Goal: Navigation & Orientation: Understand site structure

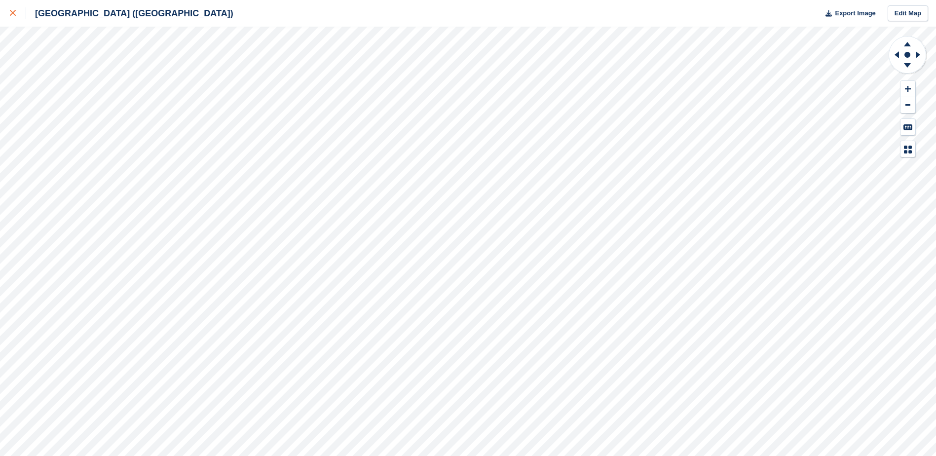
click at [8, 15] on link at bounding box center [13, 13] width 26 height 27
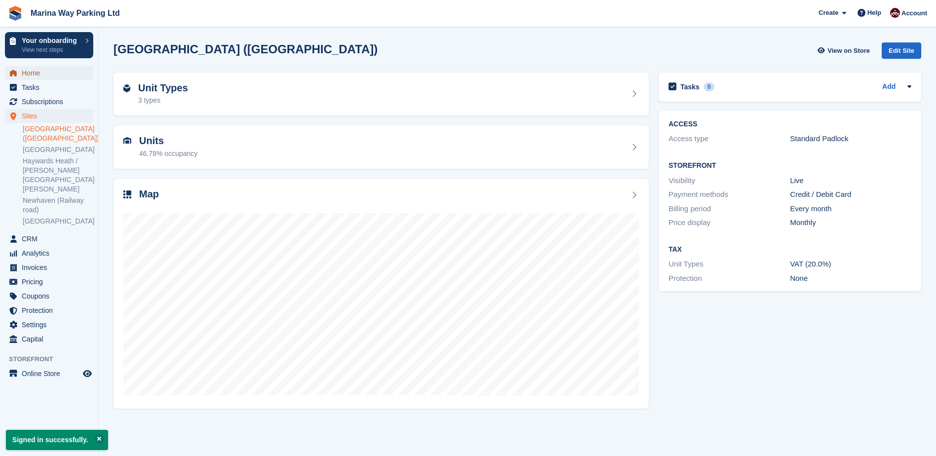
click at [33, 76] on span "Home" at bounding box center [51, 73] width 59 height 14
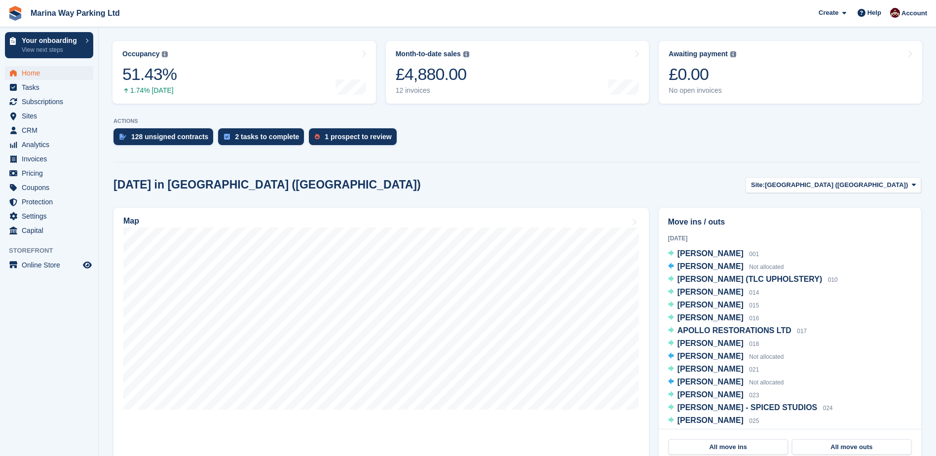
scroll to position [148, 0]
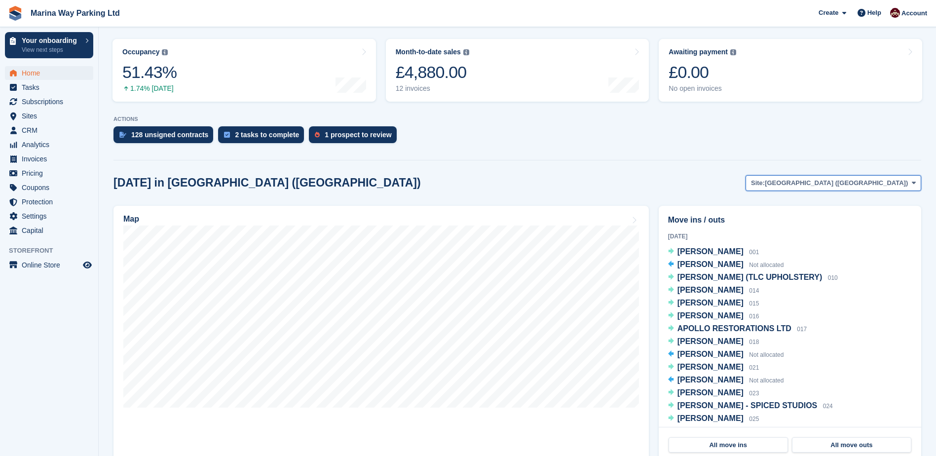
click at [854, 179] on span "[GEOGRAPHIC_DATA] ([GEOGRAPHIC_DATA])" at bounding box center [836, 183] width 143 height 10
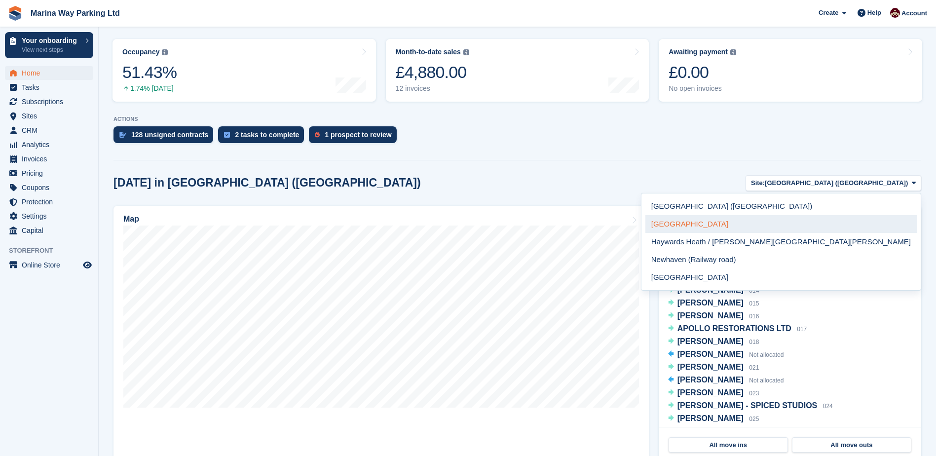
click at [847, 224] on link "[GEOGRAPHIC_DATA]" at bounding box center [780, 224] width 271 height 18
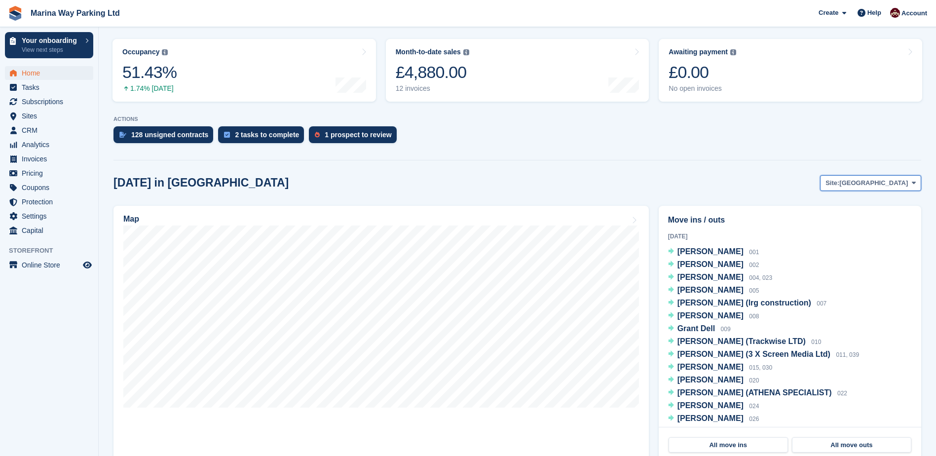
click at [839, 184] on span "Site:" at bounding box center [832, 183] width 14 height 10
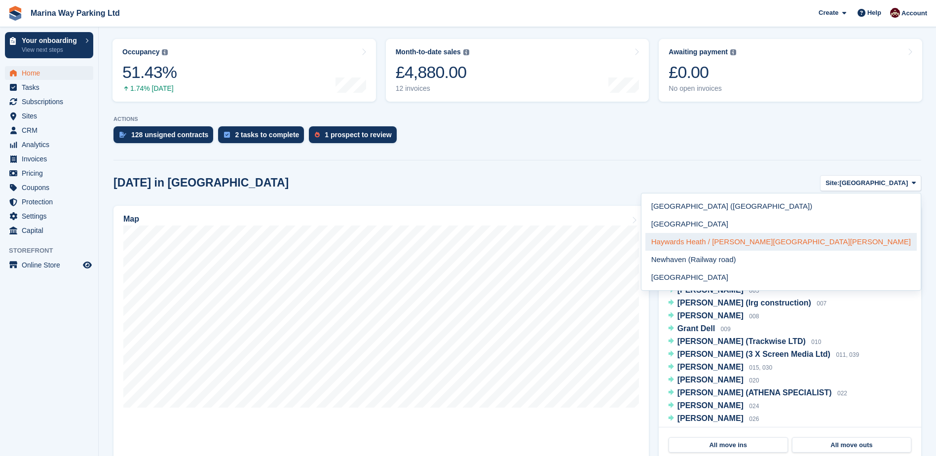
click at [857, 241] on link "Haywards Heath / [PERSON_NAME][GEOGRAPHIC_DATA][PERSON_NAME]" at bounding box center [780, 242] width 271 height 18
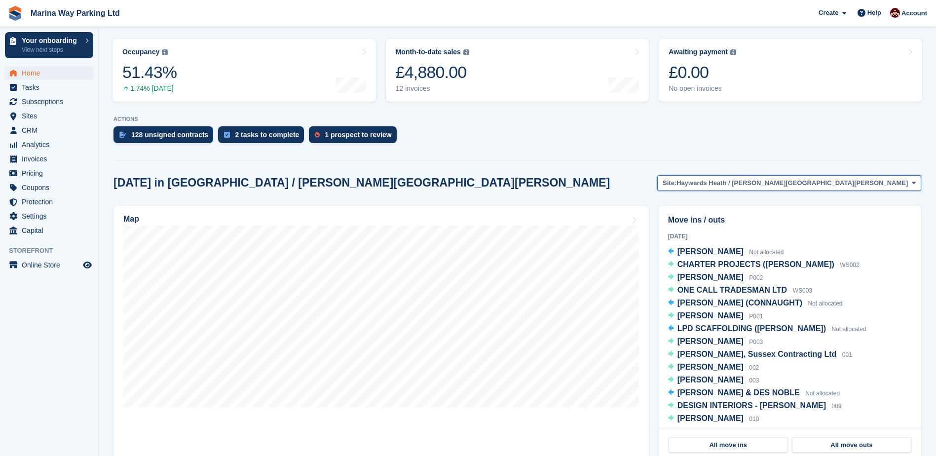
click at [872, 187] on span "Haywards Heath / [PERSON_NAME][GEOGRAPHIC_DATA][PERSON_NAME]" at bounding box center [791, 183] width 231 height 10
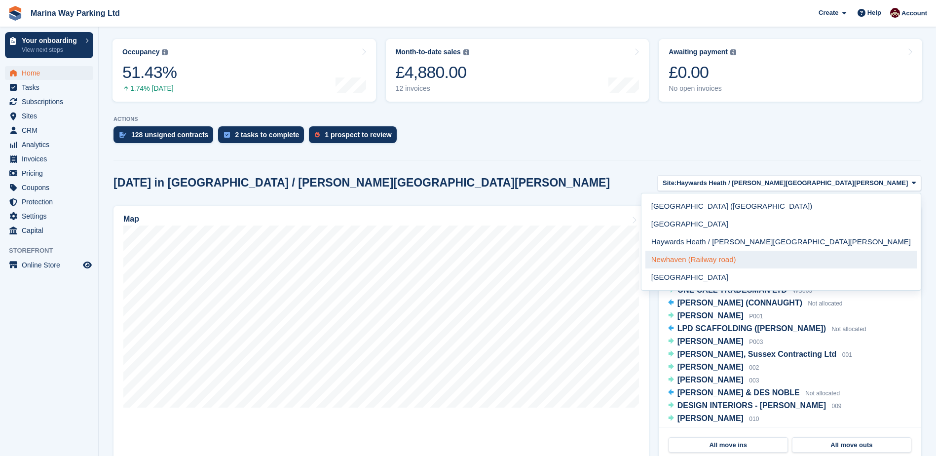
click at [868, 258] on link "Newhaven (Railway road)" at bounding box center [780, 260] width 271 height 18
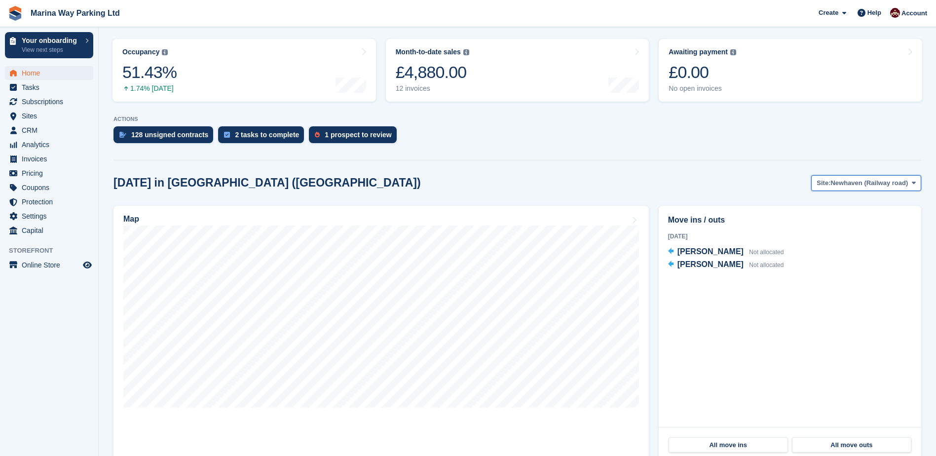
click at [862, 184] on span "Newhaven (Railway road)" at bounding box center [868, 183] width 77 height 10
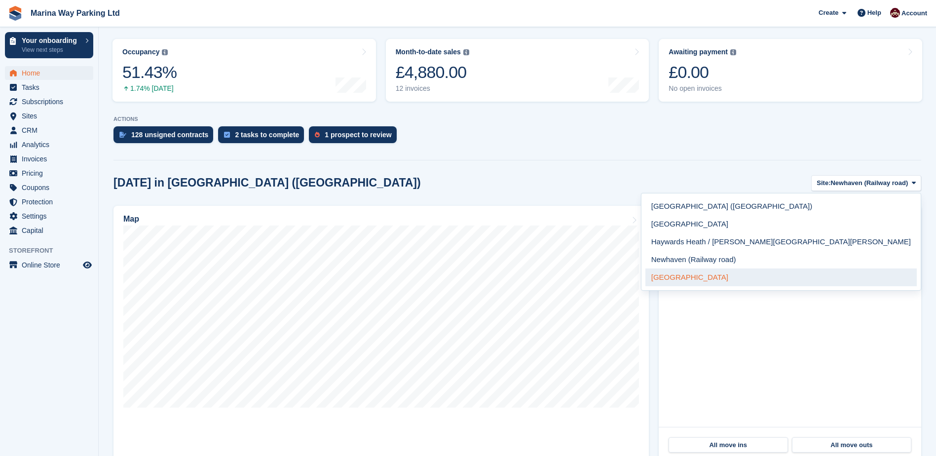
click at [854, 277] on link "[GEOGRAPHIC_DATA]" at bounding box center [780, 277] width 271 height 18
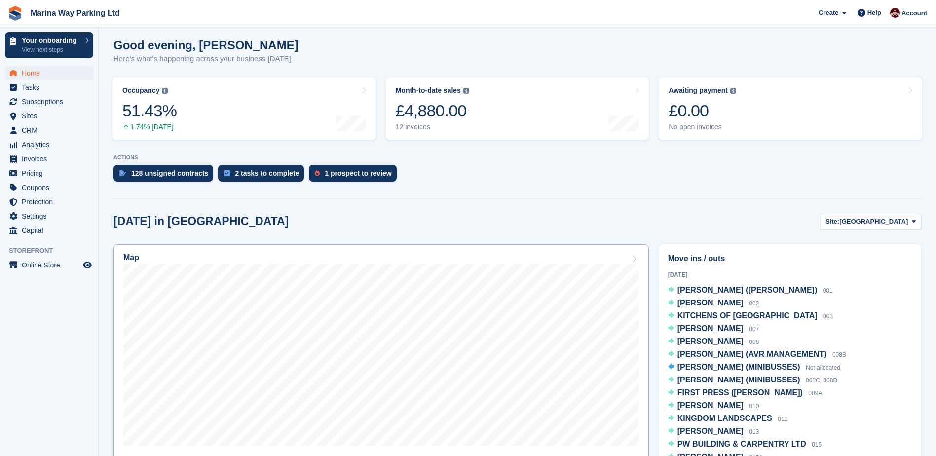
scroll to position [0, 0]
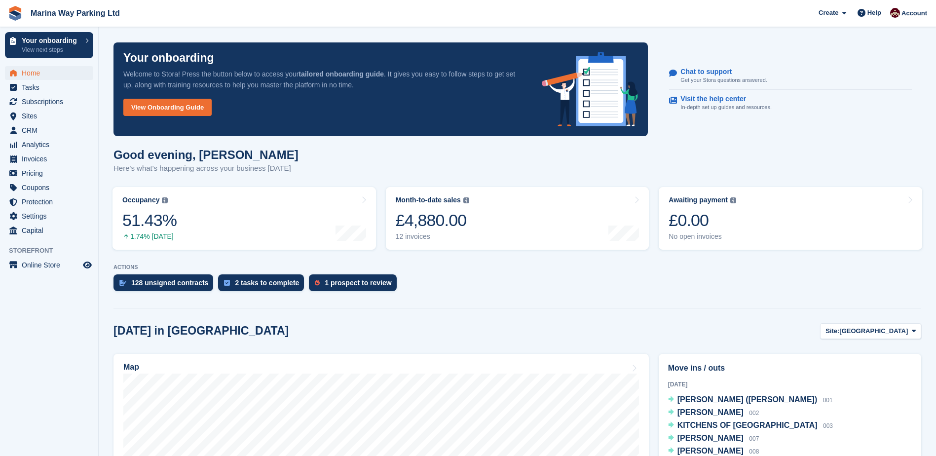
click at [96, 290] on aside "Your onboarding View next steps Home Tasks Subscriptions Subscriptions Subscrip…" at bounding box center [49, 230] width 98 height 406
click at [166, 281] on div "128 unsigned contracts" at bounding box center [169, 283] width 77 height 8
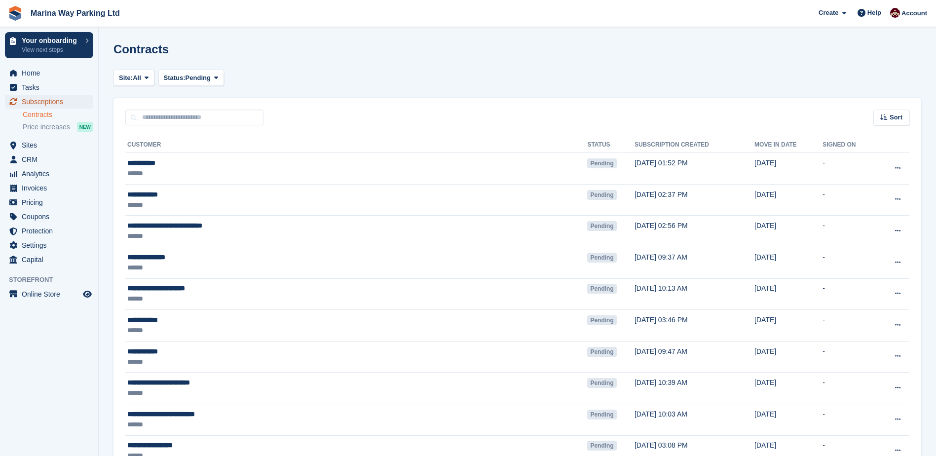
click at [43, 102] on span "Subscriptions" at bounding box center [51, 102] width 59 height 14
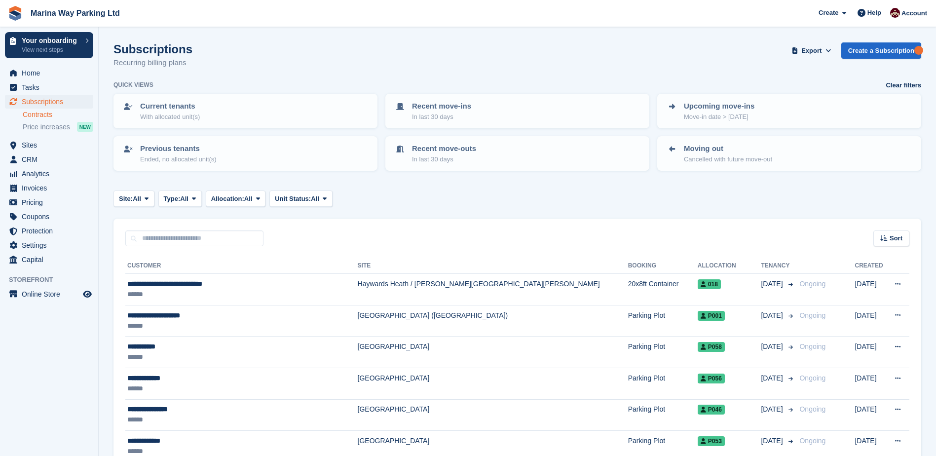
click at [37, 114] on link "Contracts" at bounding box center [58, 114] width 71 height 9
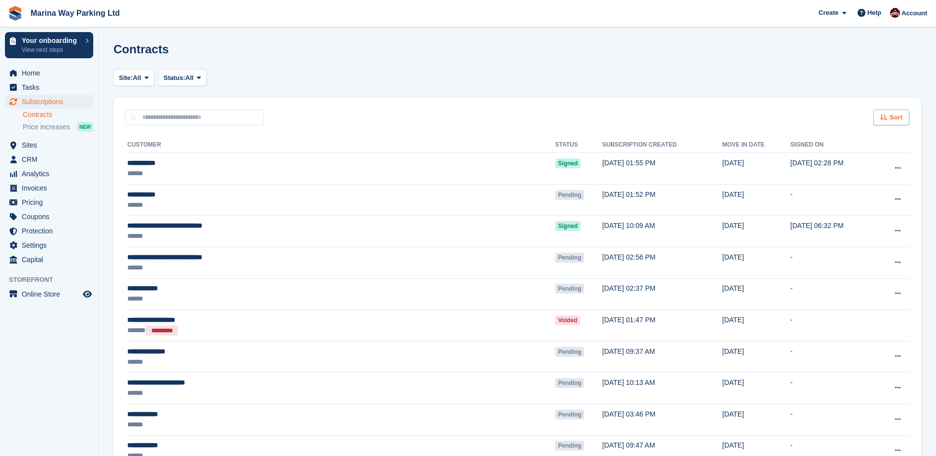
click at [893, 117] on span "Sort" at bounding box center [895, 117] width 13 height 10
click at [820, 102] on div "Sort Sort by Move in date Move in (oldest first) Move in (newest first)" at bounding box center [517, 112] width 808 height 28
click at [199, 79] on icon at bounding box center [199, 77] width 4 height 6
click at [201, 100] on link "Pending" at bounding box center [206, 101] width 86 height 18
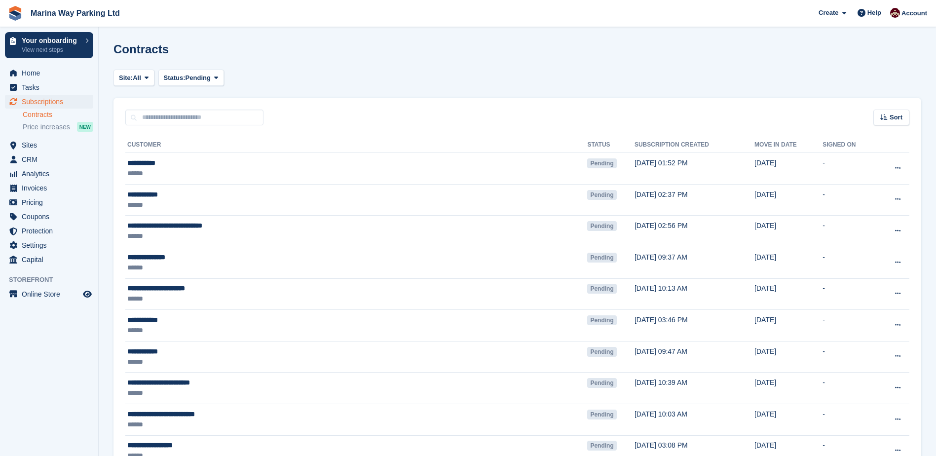
click at [332, 80] on div "Site: All Brighton Haywards Heath / Burgess Hill Newhaven (Beach Road) Newhaven…" at bounding box center [517, 78] width 808 height 16
click at [837, 11] on span "Create" at bounding box center [828, 13] width 20 height 10
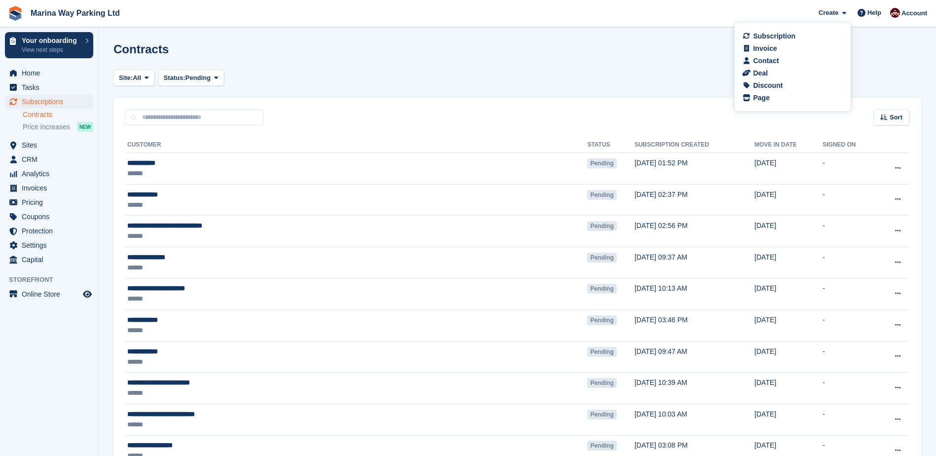
click at [883, 59] on div "Contracts" at bounding box center [517, 54] width 808 height 25
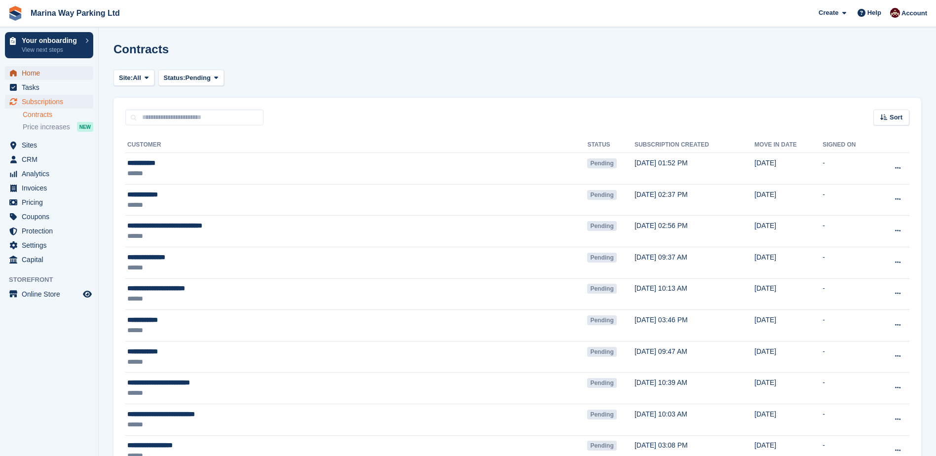
click at [25, 75] on span "Home" at bounding box center [51, 73] width 59 height 14
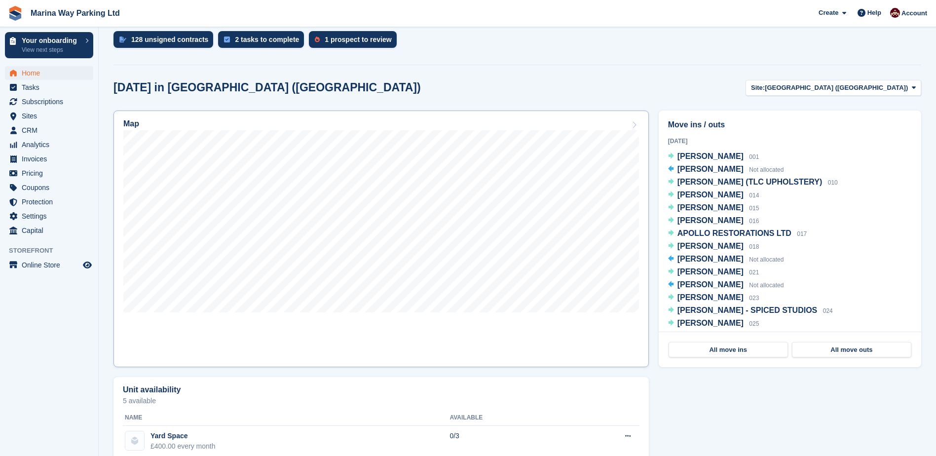
scroll to position [247, 0]
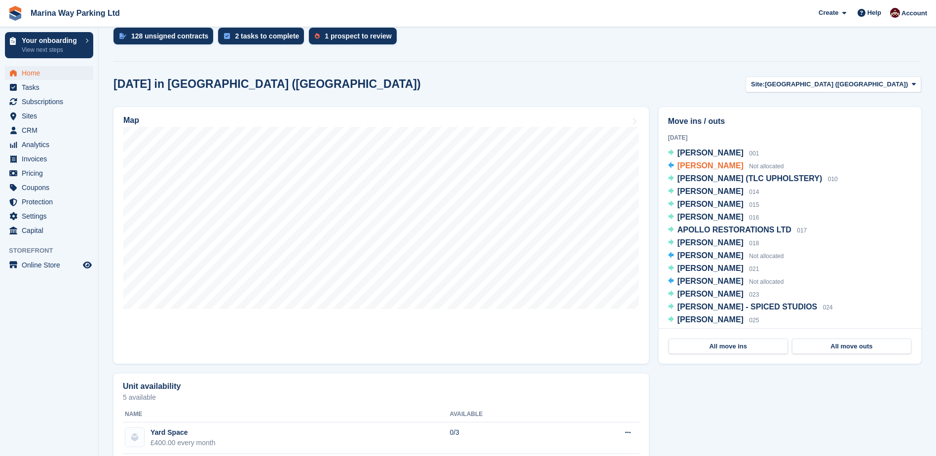
click at [703, 163] on span "RICHARD MILLS" at bounding box center [710, 165] width 66 height 8
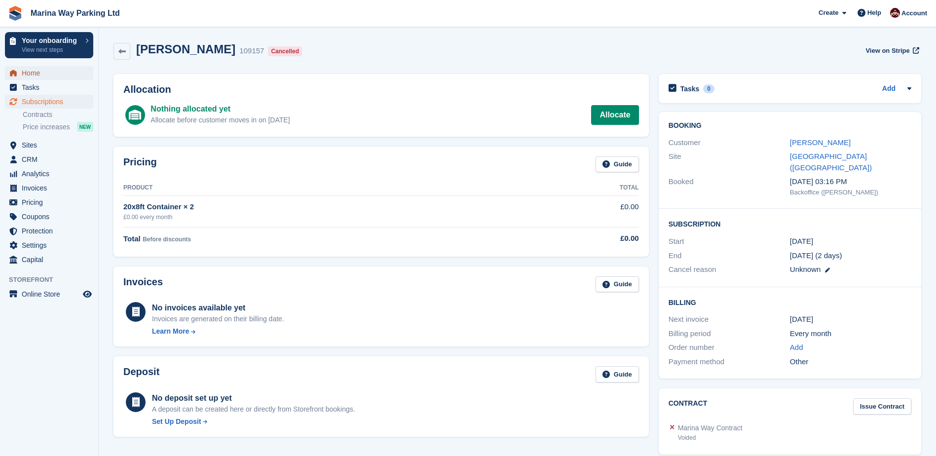
click at [30, 74] on span "Home" at bounding box center [51, 73] width 59 height 14
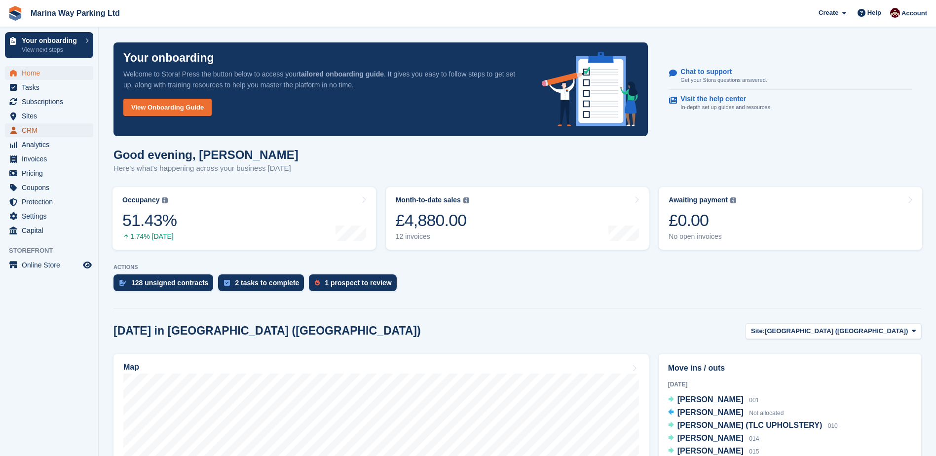
click at [29, 130] on span "CRM" at bounding box center [51, 130] width 59 height 14
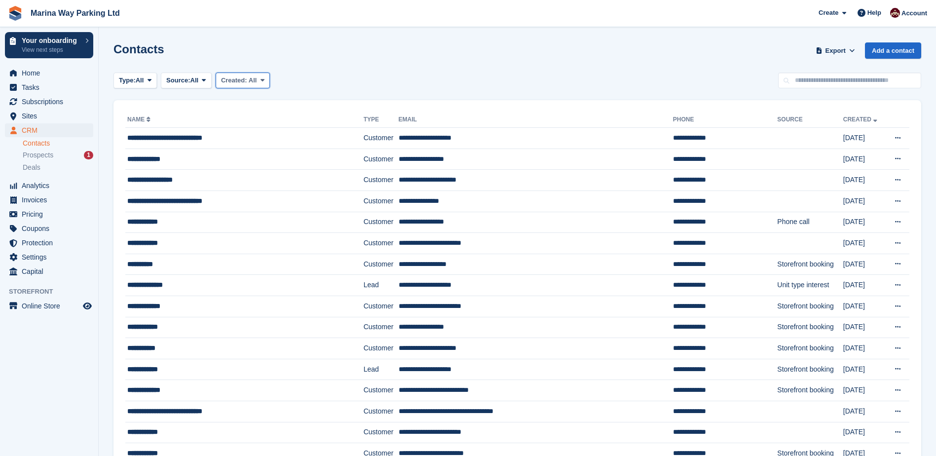
click at [262, 79] on icon at bounding box center [262, 80] width 4 height 6
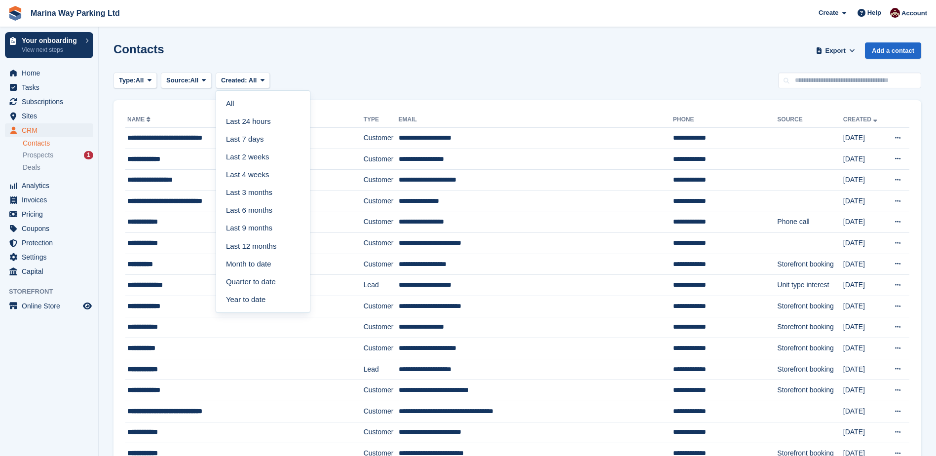
click at [292, 73] on div "Type: All All Lead Customer Source: All All Storefront Backoffice Pre-Opening i…" at bounding box center [517, 81] width 808 height 16
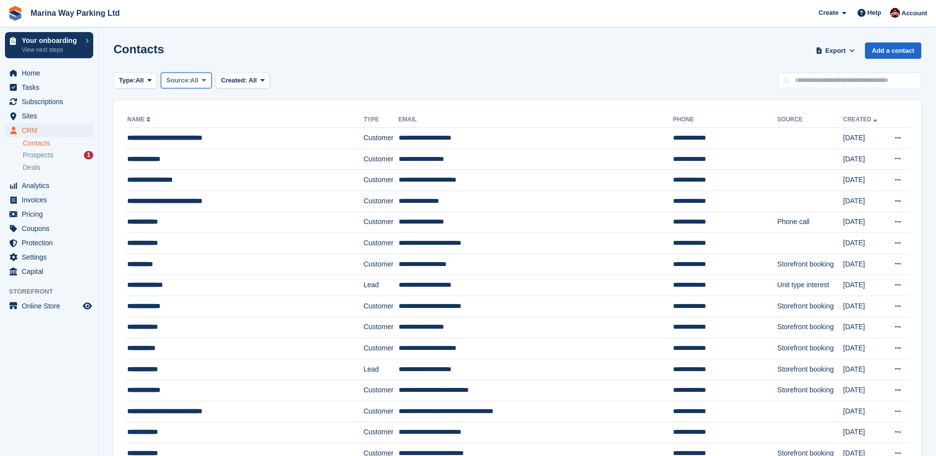
click at [206, 80] on icon at bounding box center [204, 80] width 4 height 6
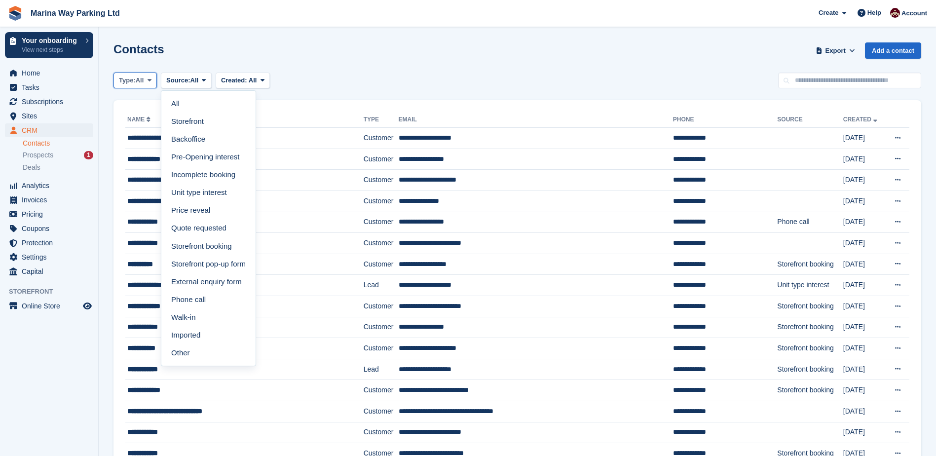
click at [144, 80] on span "All" at bounding box center [140, 80] width 8 height 10
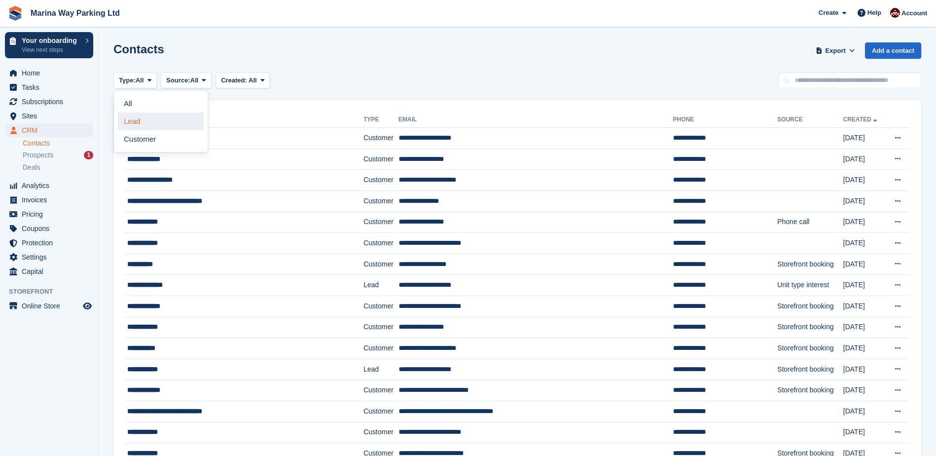
click at [149, 121] on link "Lead" at bounding box center [161, 121] width 86 height 18
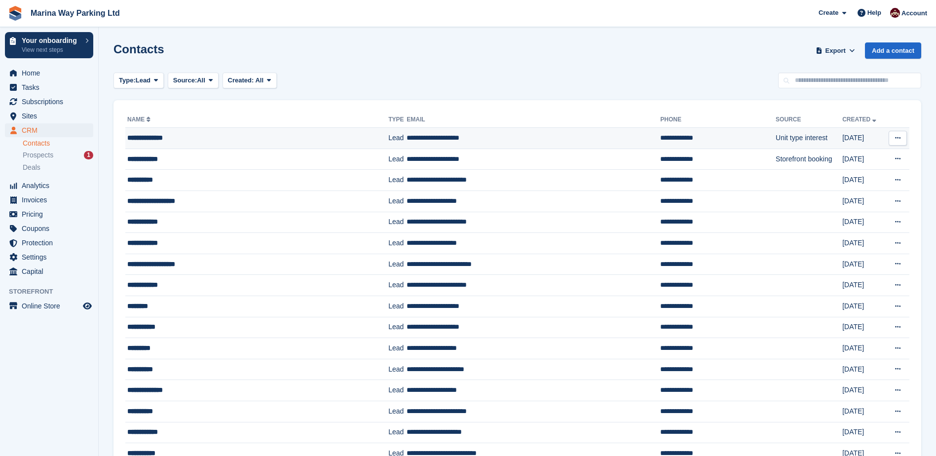
click at [898, 138] on icon at bounding box center [897, 138] width 5 height 6
click at [707, 88] on div "Type: Lead All Lead Customer Source: All All Storefront Backoffice Pre-Opening …" at bounding box center [517, 81] width 808 height 16
click at [36, 157] on span "Prospects" at bounding box center [38, 154] width 31 height 9
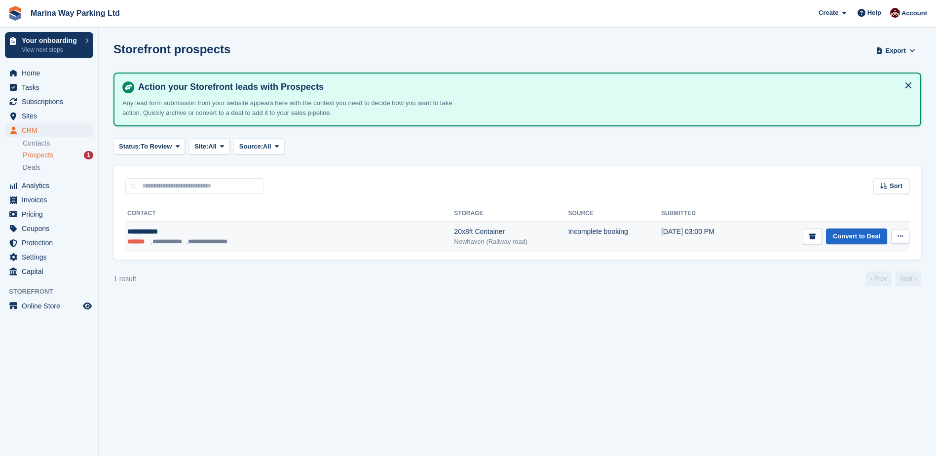
click at [898, 235] on icon at bounding box center [899, 236] width 5 height 6
click at [848, 290] on p "Delete prospect" at bounding box center [862, 289] width 86 height 13
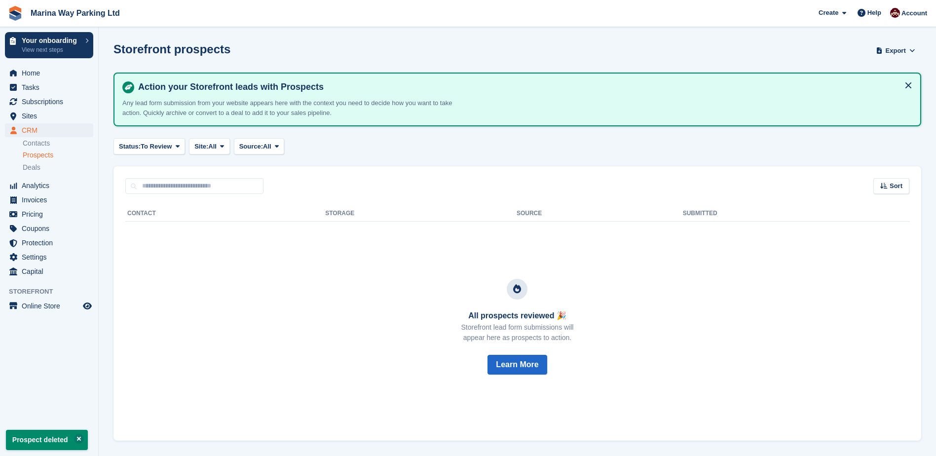
click at [362, 147] on div "Status: To Review All Archived To Review Site: All All Newhaven (Beach Road) Pe…" at bounding box center [517, 146] width 808 height 16
click at [32, 168] on span "Deals" at bounding box center [32, 167] width 18 height 9
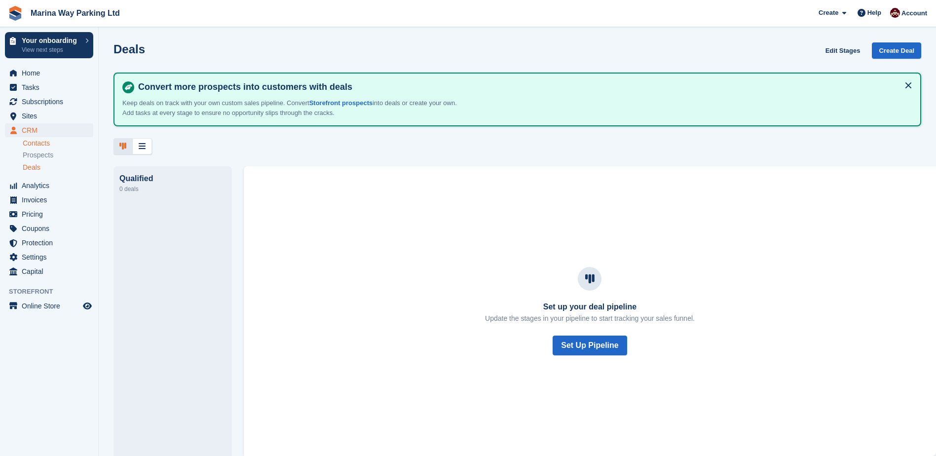
click at [36, 143] on link "Contacts" at bounding box center [58, 143] width 71 height 9
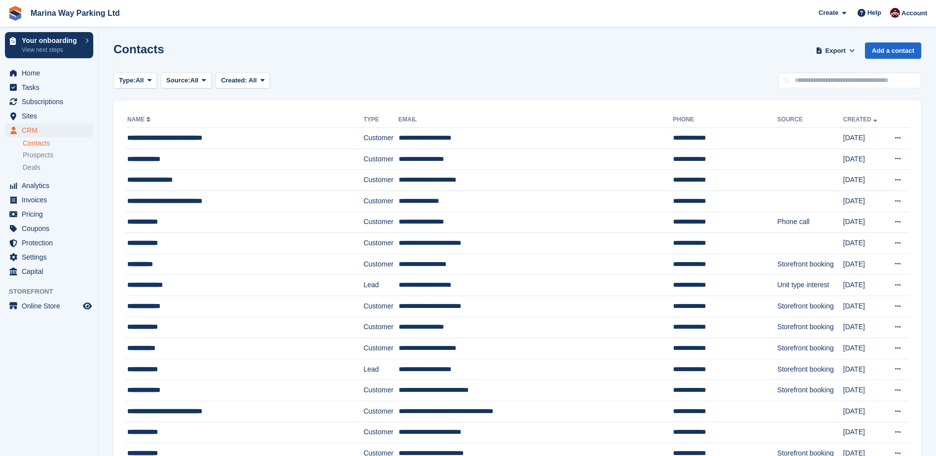
click at [197, 80] on span "All" at bounding box center [194, 80] width 8 height 10
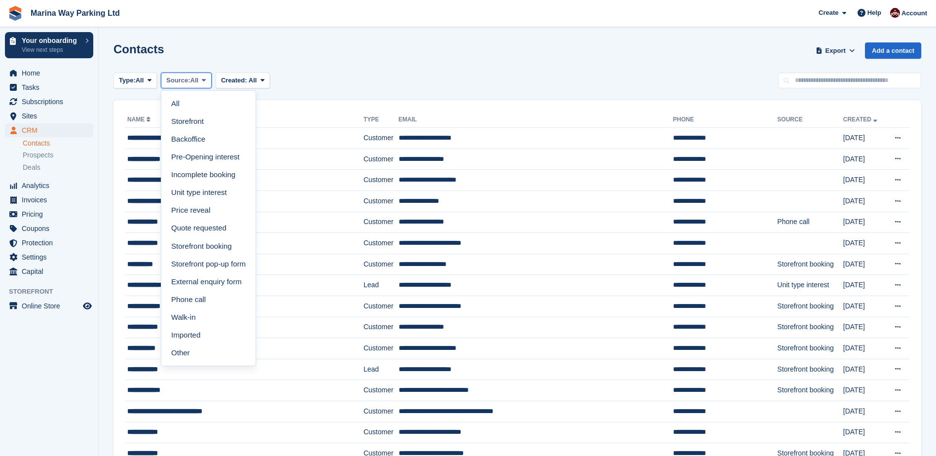
click at [199, 80] on span "All" at bounding box center [194, 80] width 8 height 10
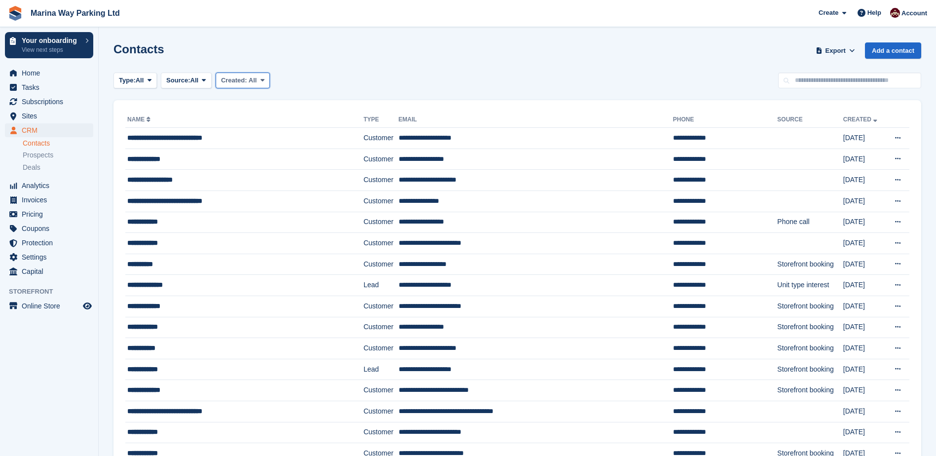
click at [227, 77] on span "Created:" at bounding box center [234, 79] width 26 height 7
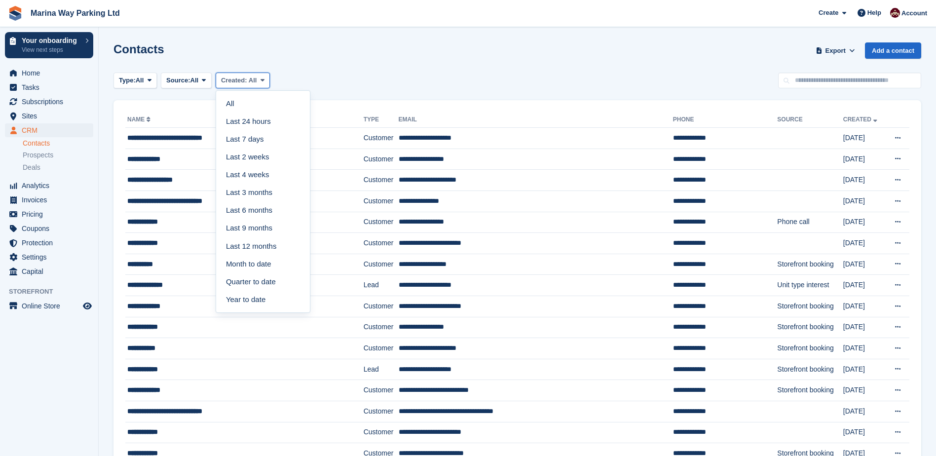
click at [230, 78] on span "Created:" at bounding box center [234, 79] width 26 height 7
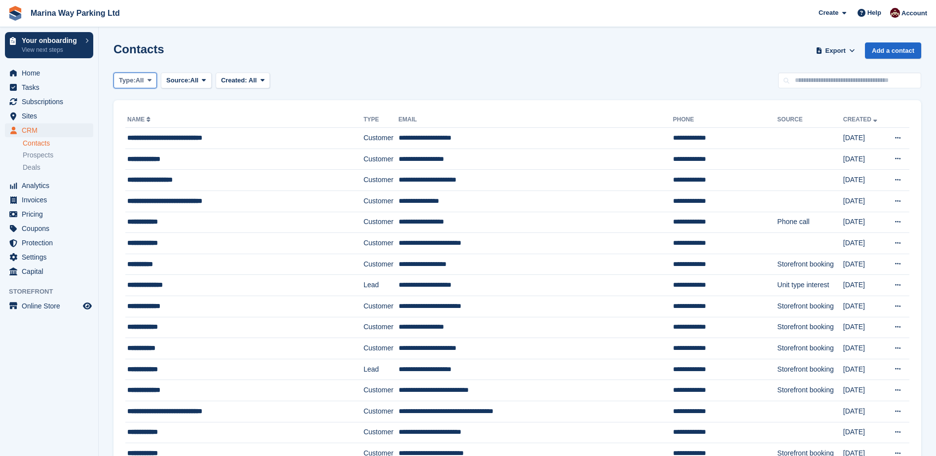
click at [150, 84] on button "Type: All" at bounding box center [134, 81] width 43 height 16
click at [221, 50] on div "Contacts Export Export Contacts Export a CSV of all Contacts which match the cu…" at bounding box center [517, 56] width 808 height 28
click at [854, 50] on icon at bounding box center [851, 50] width 5 height 6
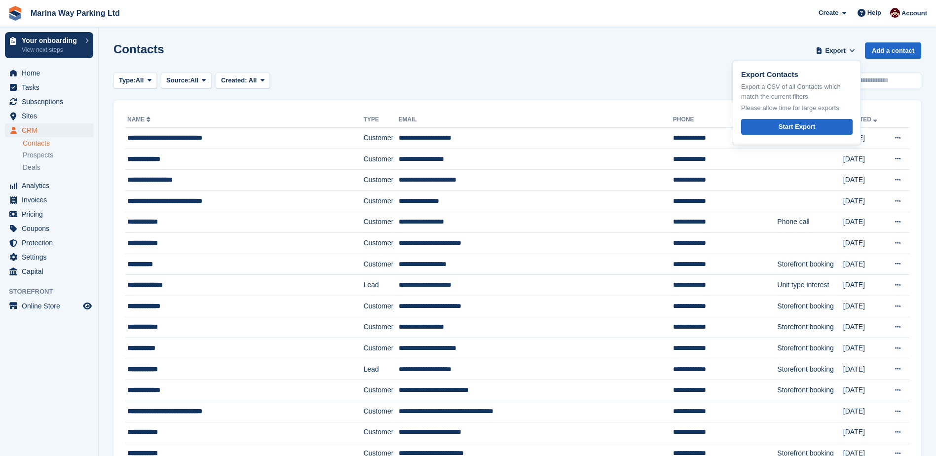
drag, startPoint x: 708, startPoint y: 55, endPoint x: 648, endPoint y: 66, distance: 61.7
click at [708, 55] on div "Contacts Export Export Contacts Export a CSV of all Contacts which match the cu…" at bounding box center [517, 56] width 808 height 28
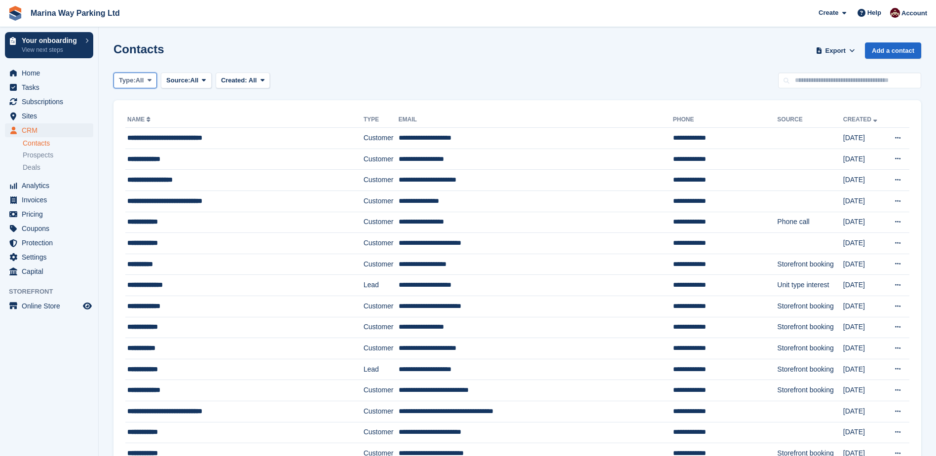
click at [142, 81] on span "All" at bounding box center [140, 80] width 8 height 10
click at [147, 137] on link "Customer" at bounding box center [161, 139] width 86 height 18
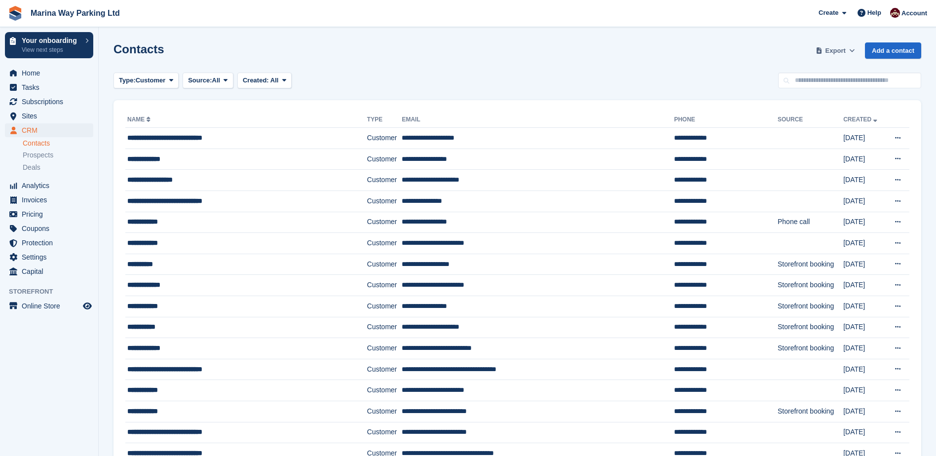
click at [850, 50] on icon at bounding box center [851, 50] width 5 height 6
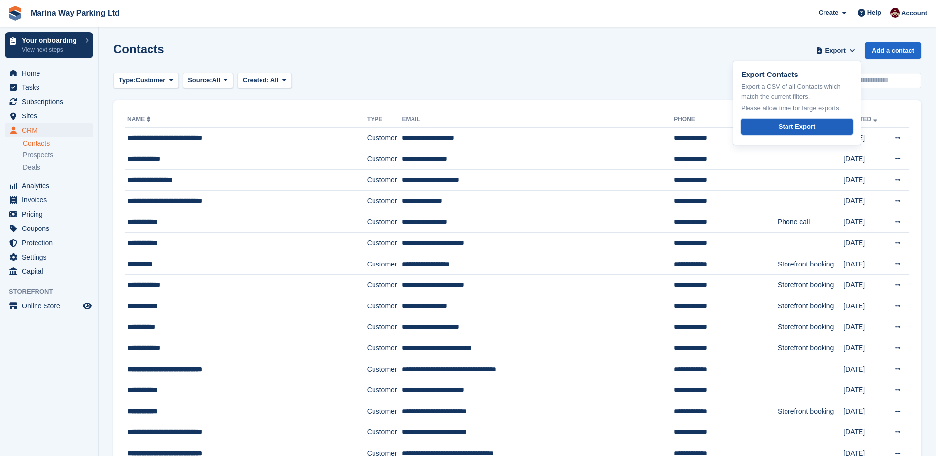
click at [799, 127] on div "Start Export" at bounding box center [796, 127] width 37 height 10
click at [508, 50] on div "Contacts Export Export Contacts Export a CSV of all Contacts which match the cu…" at bounding box center [517, 56] width 808 height 28
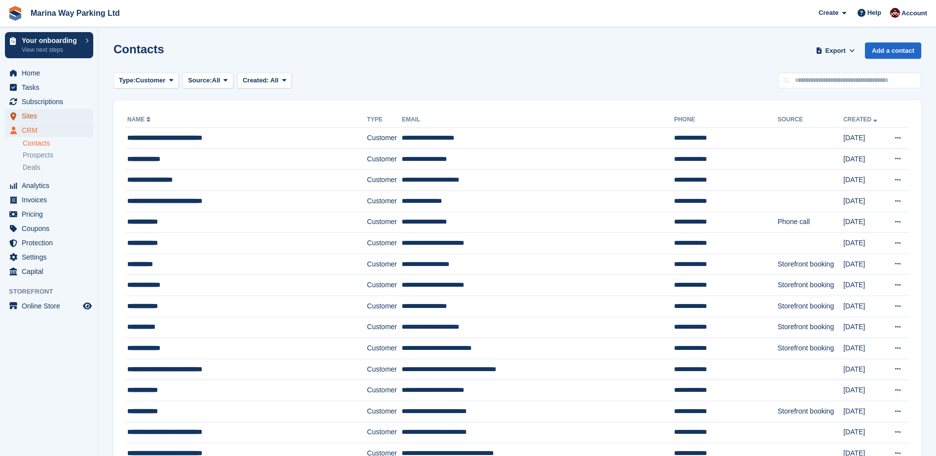
click at [30, 117] on span "Sites" at bounding box center [51, 116] width 59 height 14
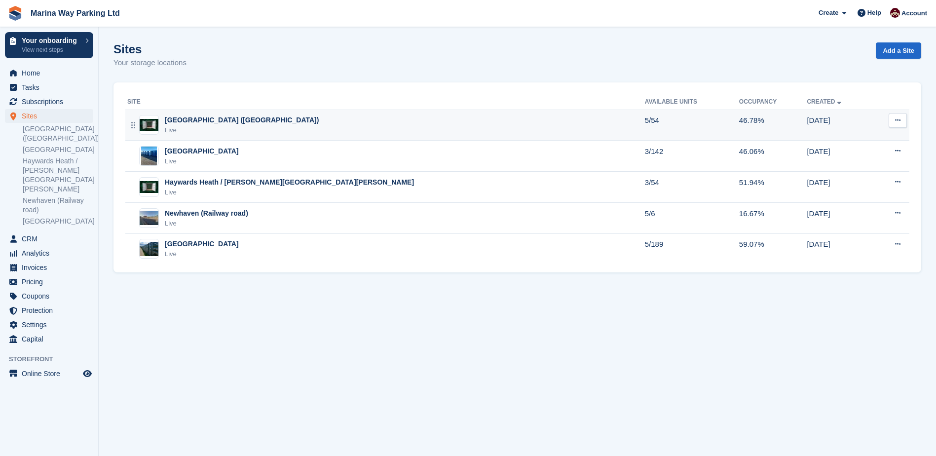
click at [198, 120] on div "[GEOGRAPHIC_DATA] ([GEOGRAPHIC_DATA])" at bounding box center [242, 120] width 154 height 10
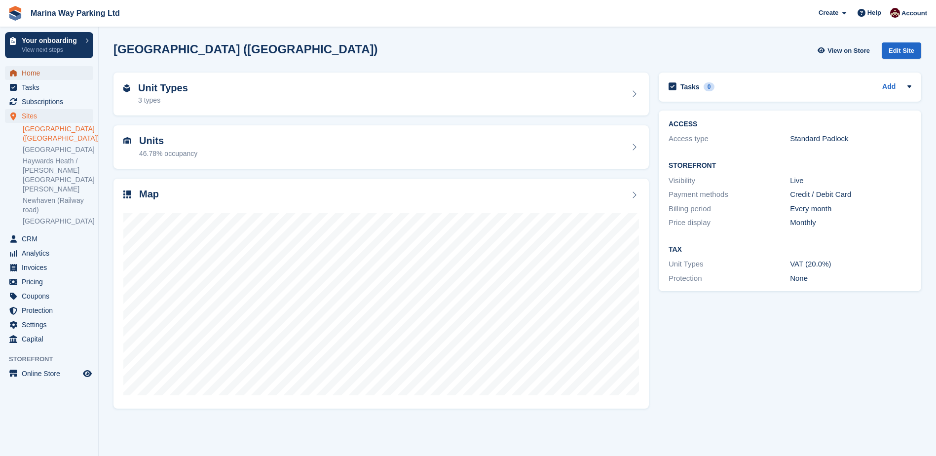
click at [30, 73] on span "Home" at bounding box center [51, 73] width 59 height 14
